Goal: Navigation & Orientation: Understand site structure

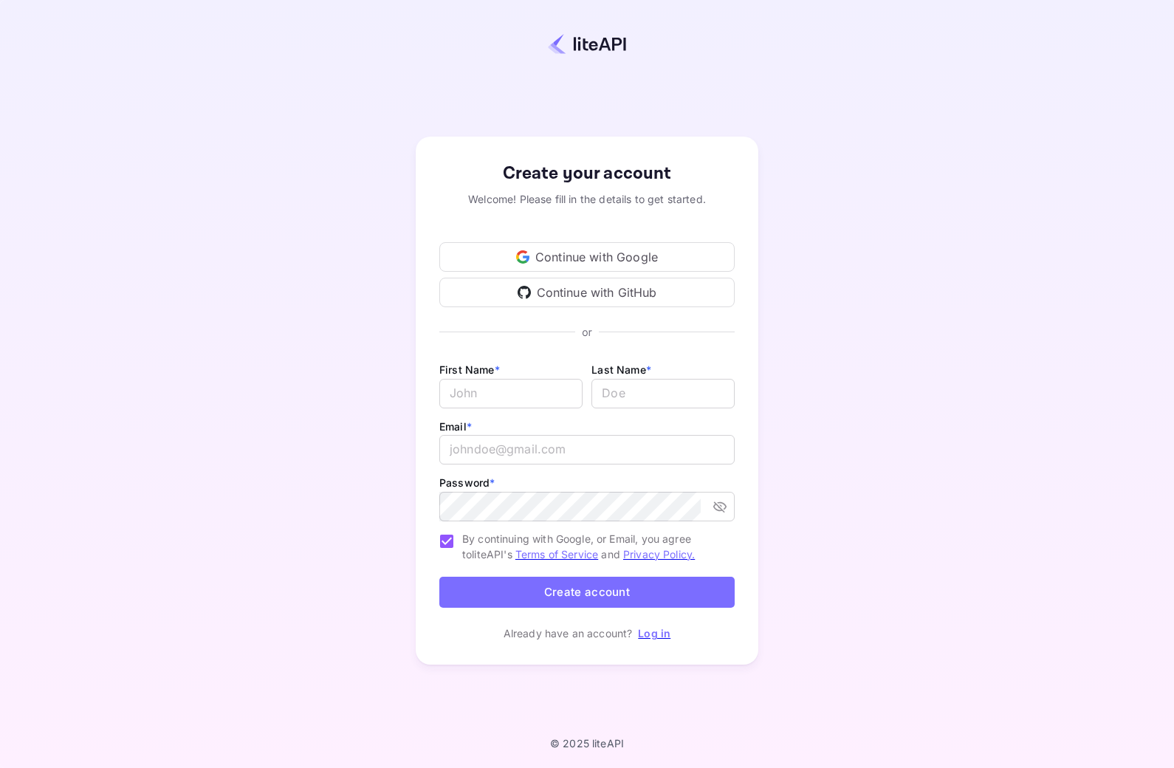
click at [673, 272] on div "Continue with Google" at bounding box center [586, 257] width 295 height 30
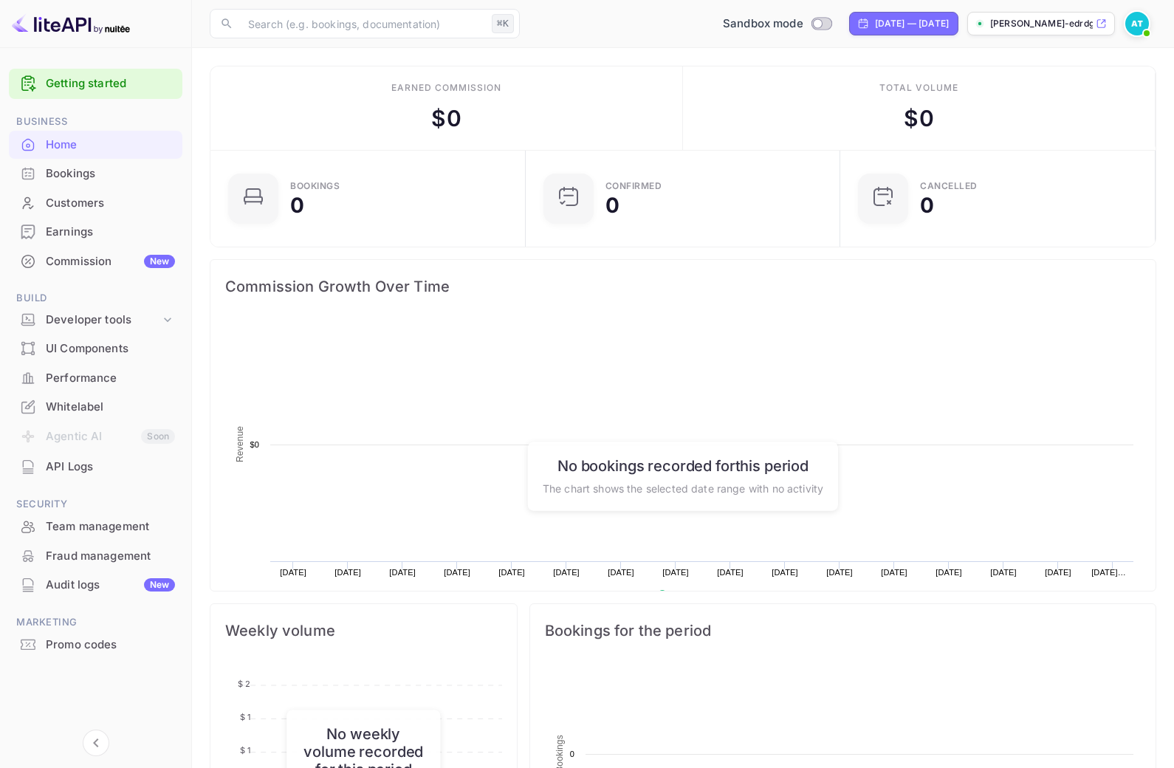
scroll to position [240, 306]
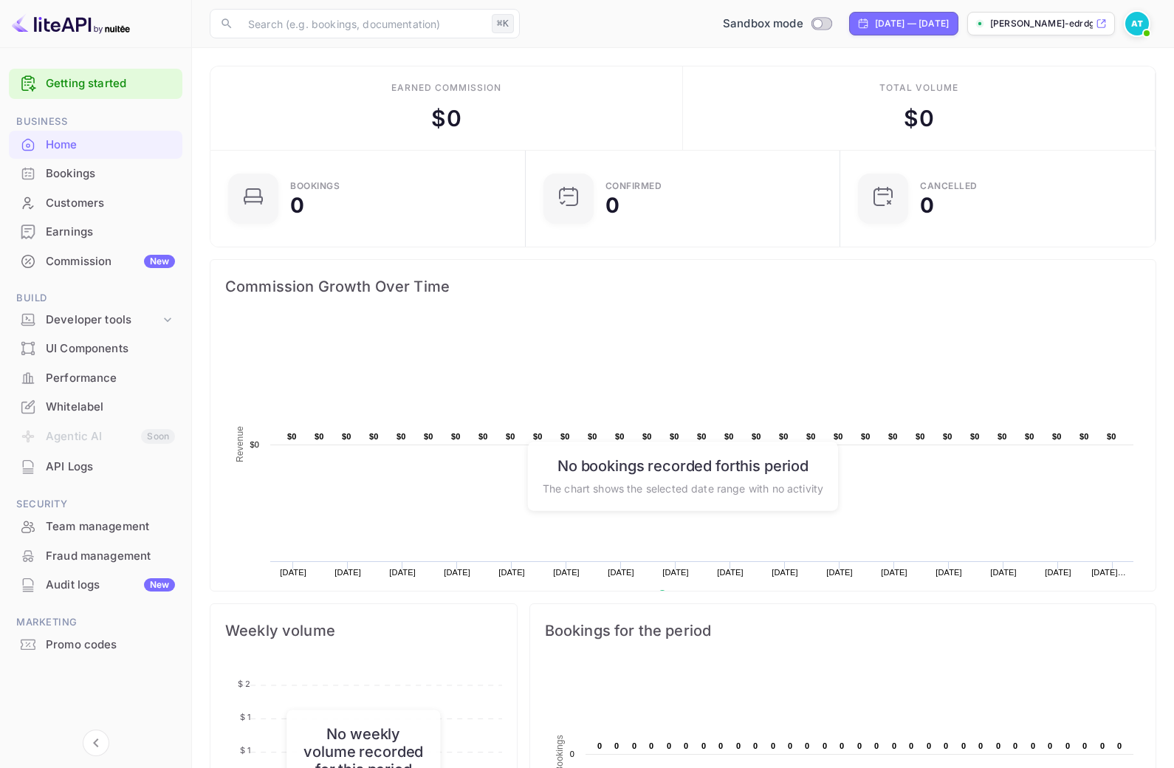
click at [77, 175] on div "Bookings" at bounding box center [110, 173] width 129 height 17
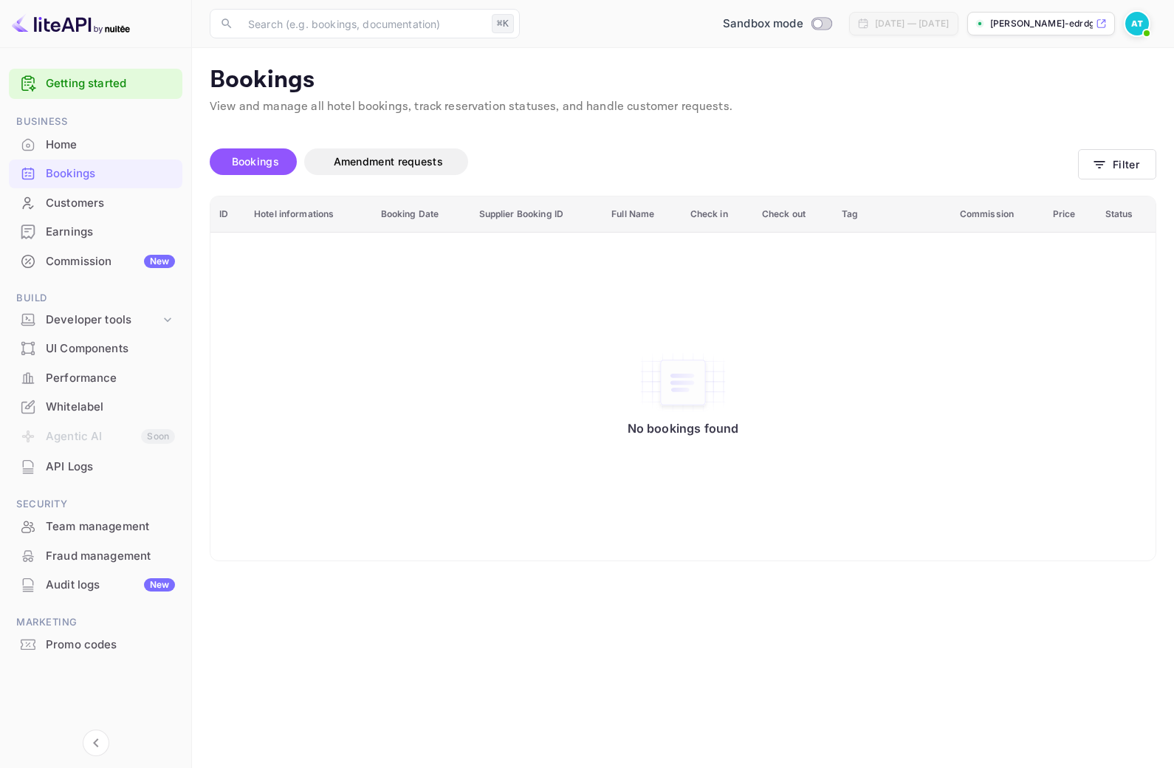
click at [90, 192] on div "Customers" at bounding box center [95, 203] width 173 height 29
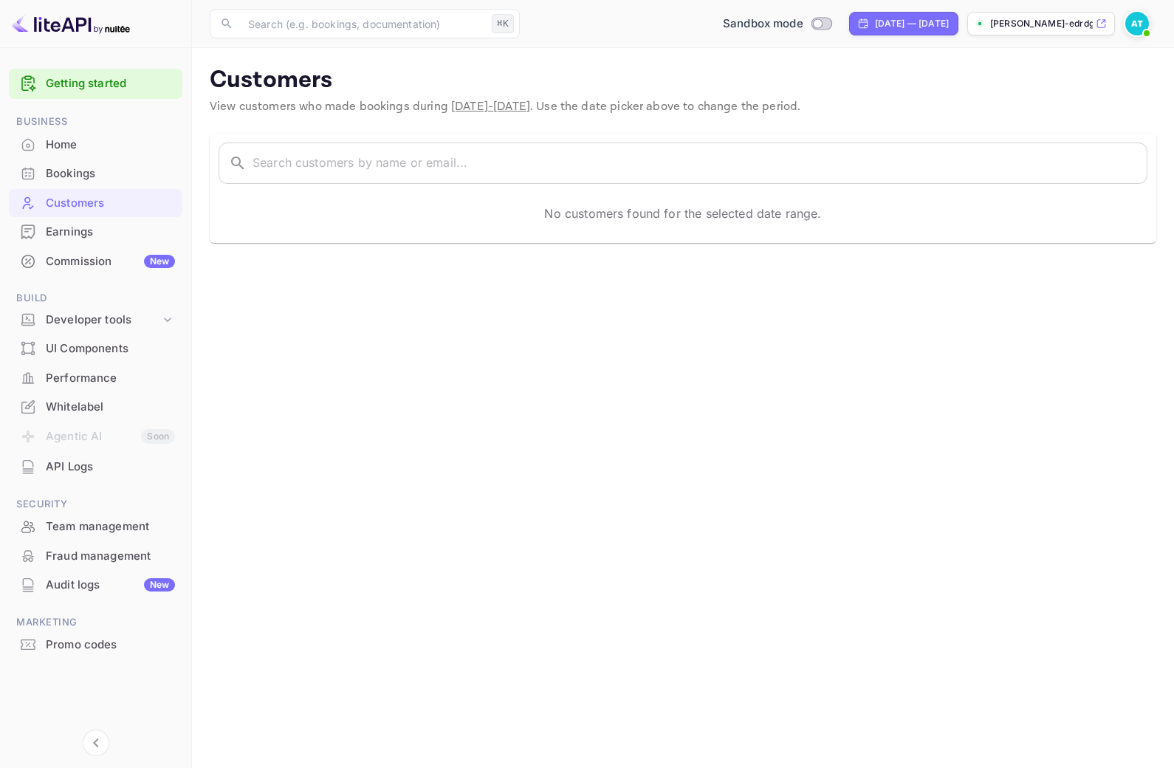
click at [69, 234] on div "Earnings" at bounding box center [110, 232] width 129 height 17
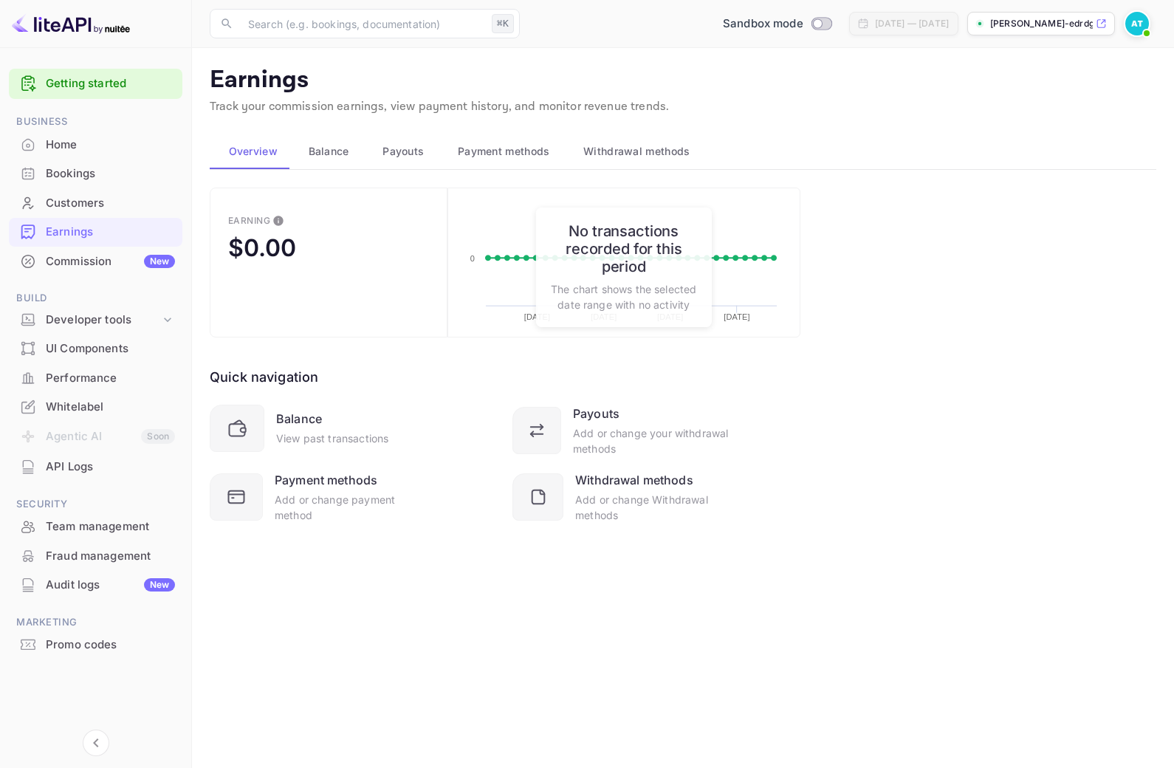
click at [64, 147] on div "Home" at bounding box center [110, 145] width 129 height 17
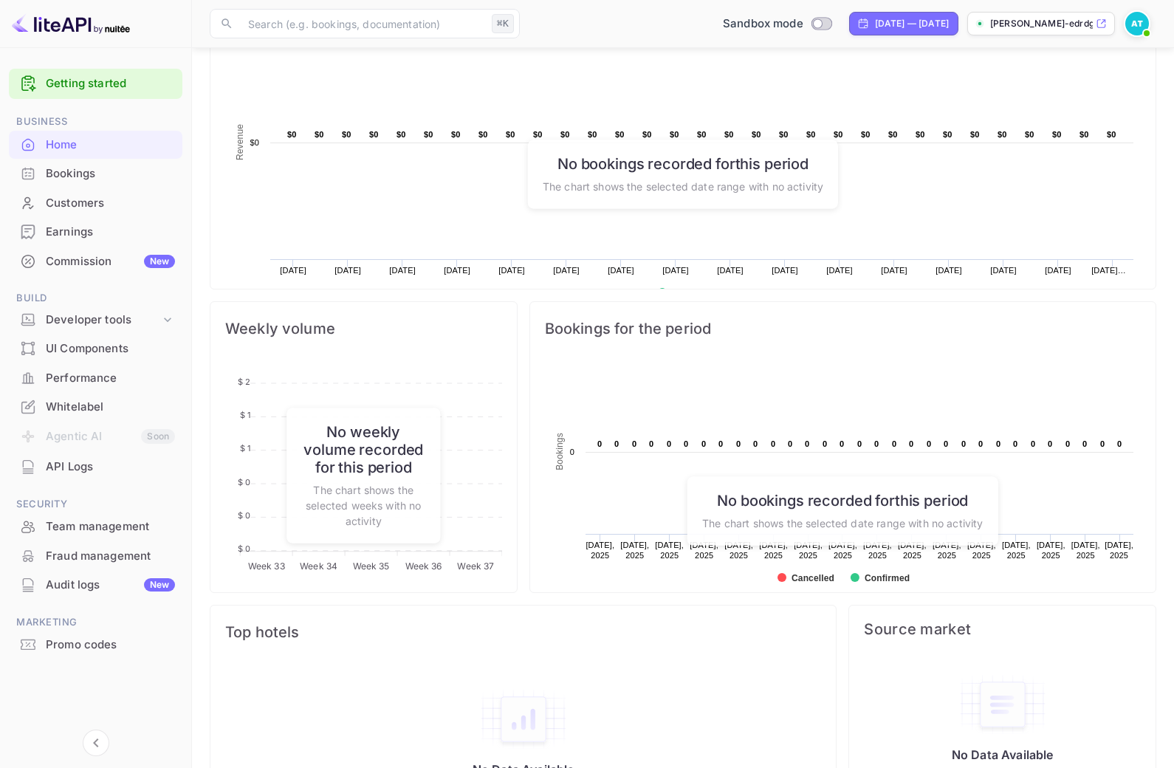
scroll to position [296, 0]
